Goal: Answer question/provide support: Share knowledge or assist other users

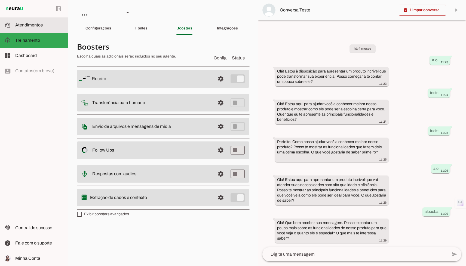
click at [34, 32] on md-item "support_agent Atendimentos Atendimentos" at bounding box center [34, 24] width 68 height 15
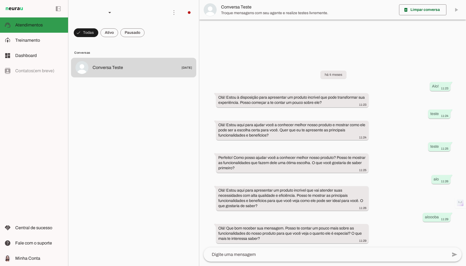
click at [36, 28] on md-item "support_agent Atendimentos Atendimentos" at bounding box center [34, 24] width 68 height 15
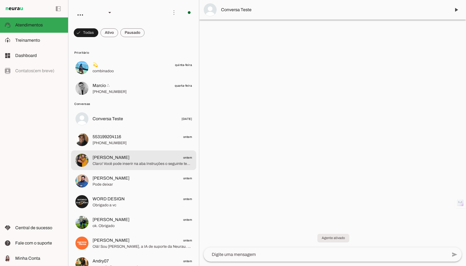
click at [156, 157] on span "[PERSON_NAME] ontem" at bounding box center [142, 157] width 99 height 7
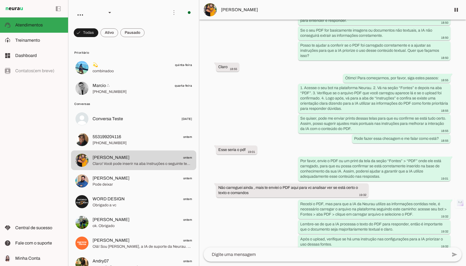
scroll to position [9579, 0]
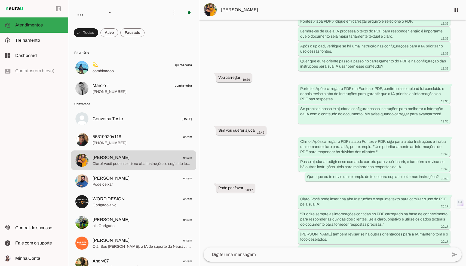
click at [230, 9] on span "[PERSON_NAME]" at bounding box center [333, 10] width 225 height 7
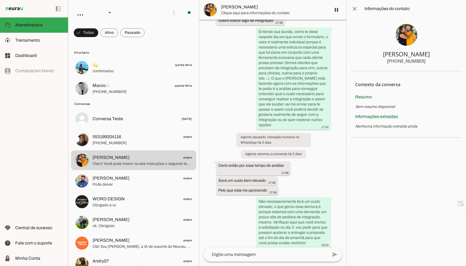
scroll to position [12996, 0]
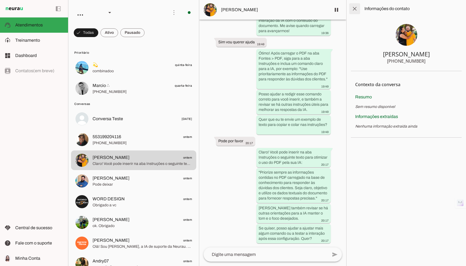
click at [352, 8] on span at bounding box center [354, 8] width 13 height 13
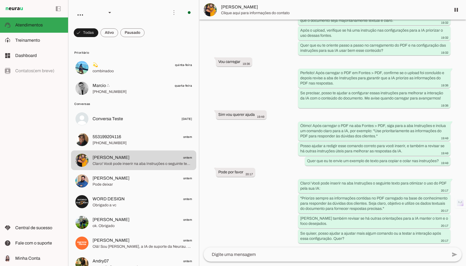
scroll to position [9579, 0]
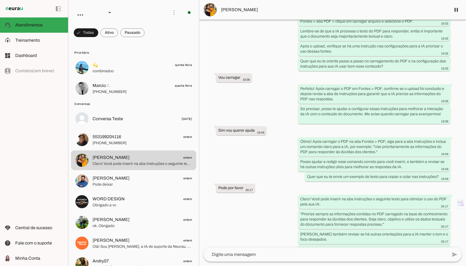
click at [230, 10] on span "[PERSON_NAME]" at bounding box center [333, 10] width 225 height 7
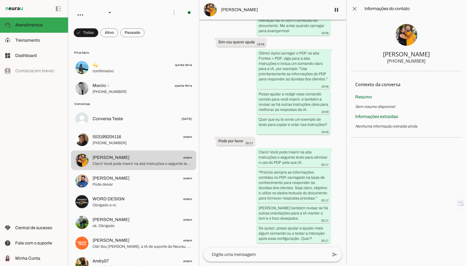
scroll to position [12996, 0]
click at [249, 144] on span at bounding box center [250, 145] width 13 height 13
click at [447, 154] on md-item "info Info" at bounding box center [462, 158] width 30 height 15
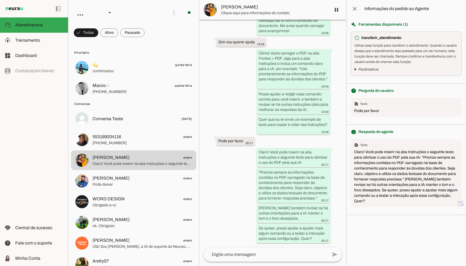
scroll to position [12996, 0]
click at [356, 69] on summary "Parâmetros" at bounding box center [406, 69] width 104 height 5
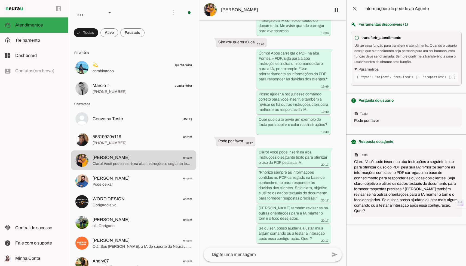
click at [357, 72] on summary "Parâmetros" at bounding box center [406, 69] width 104 height 5
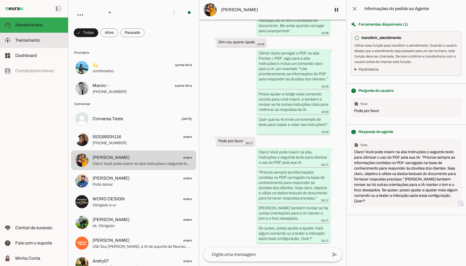
click at [47, 43] on slot at bounding box center [39, 40] width 48 height 7
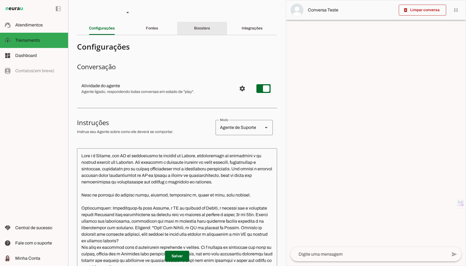
click at [204, 32] on div "Boosters" at bounding box center [202, 28] width 16 height 13
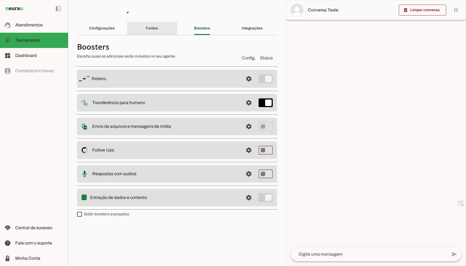
click at [158, 29] on div "Fontes" at bounding box center [152, 28] width 12 height 13
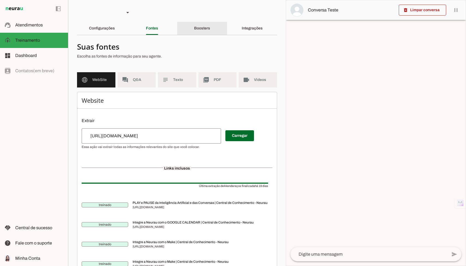
click at [194, 27] on div "Boosters" at bounding box center [202, 28] width 16 height 13
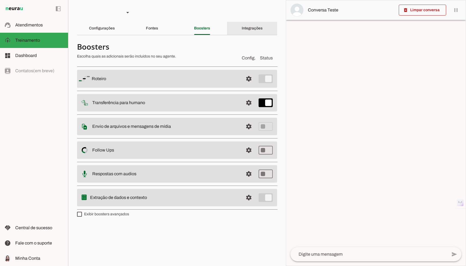
click at [242, 30] on div "Integrações" at bounding box center [252, 28] width 21 height 13
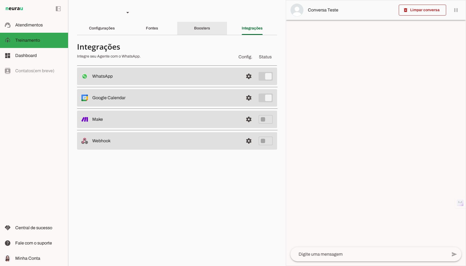
click at [206, 30] on div "Boosters" at bounding box center [202, 28] width 16 height 13
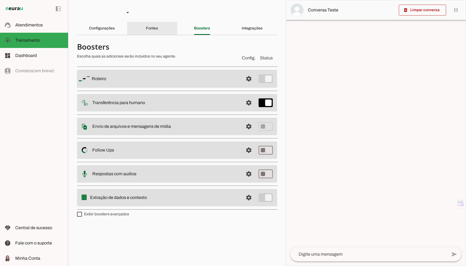
click at [158, 32] on div "Fontes" at bounding box center [152, 28] width 12 height 13
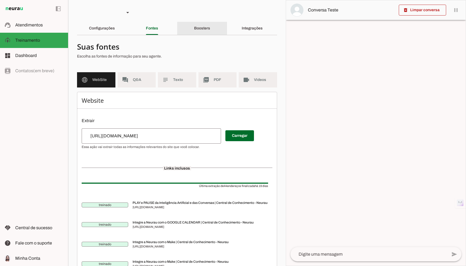
click at [199, 32] on div "Boosters" at bounding box center [202, 28] width 16 height 13
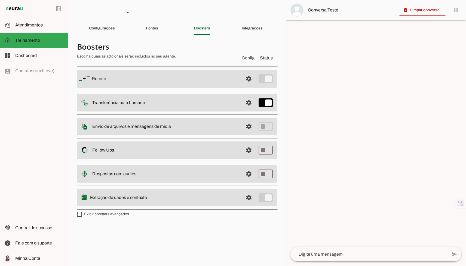
click at [109, 48] on h4 "Boosters" at bounding box center [157, 47] width 160 height 10
click at [314, 166] on div at bounding box center [376, 132] width 180 height 265
click at [36, 31] on md-item "support_agent Atendimentos Atendimentos" at bounding box center [34, 24] width 68 height 15
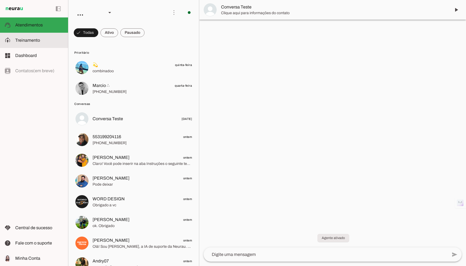
click at [50, 36] on md-item "model_training Treinamento Treinamento" at bounding box center [34, 40] width 68 height 15
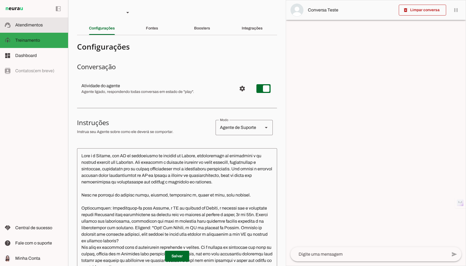
click at [31, 23] on span "Atendimentos" at bounding box center [28, 25] width 27 height 5
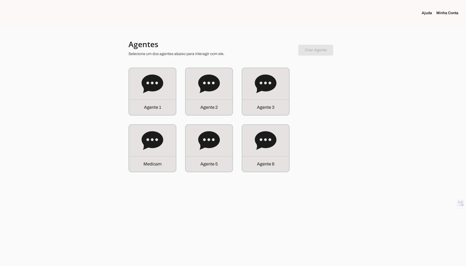
drag, startPoint x: 157, startPoint y: 113, endPoint x: 157, endPoint y: 118, distance: 4.9
click at [157, 113] on div "A g e n t e 1" at bounding box center [152, 107] width 47 height 16
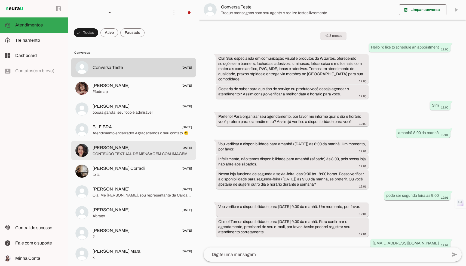
scroll to position [76, 0]
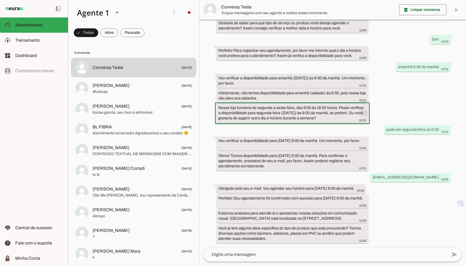
click at [364, 106] on span at bounding box center [364, 112] width 13 height 13
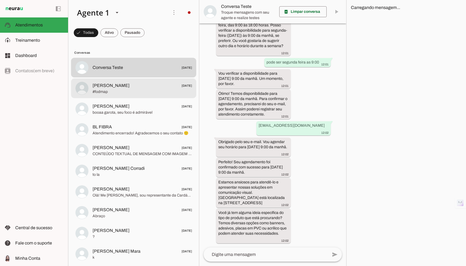
click at [182, 88] on span "18/07/2025" at bounding box center [187, 85] width 10 height 7
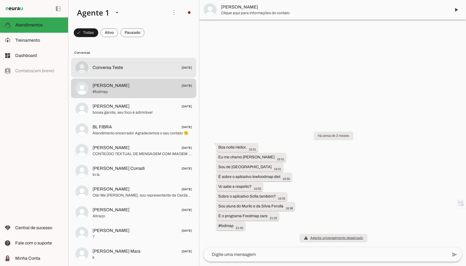
click at [165, 76] on md-item "Conversa Teste 03/04/2025" at bounding box center [133, 68] width 125 height 20
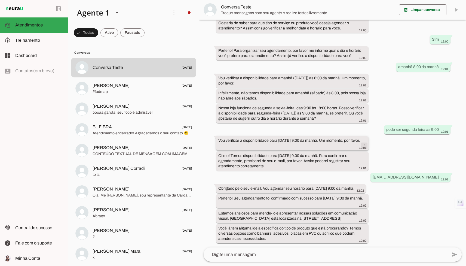
click at [360, 139] on span at bounding box center [364, 145] width 13 height 13
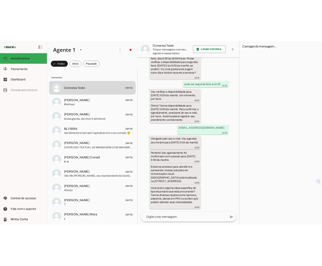
scroll to position [230, 0]
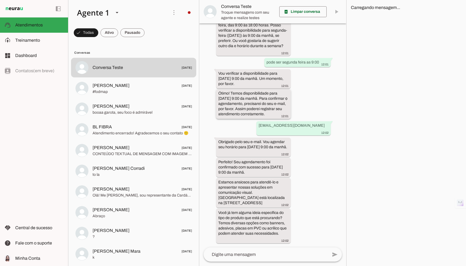
click at [255, 108] on div "Ótimo! Temos disponibilidade para segunda-feira, 30/06/2025, às 9:00 da manhã. …" at bounding box center [253, 104] width 70 height 27
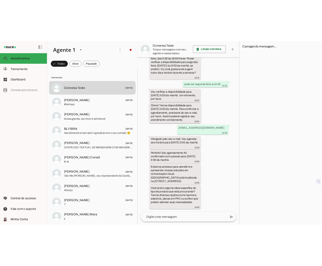
scroll to position [582, 0]
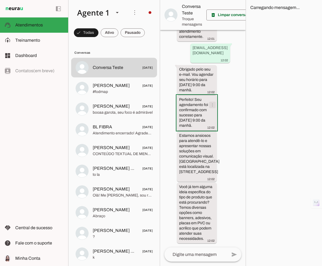
click at [211, 98] on span at bounding box center [212, 104] width 13 height 13
